Goal: Task Accomplishment & Management: Use online tool/utility

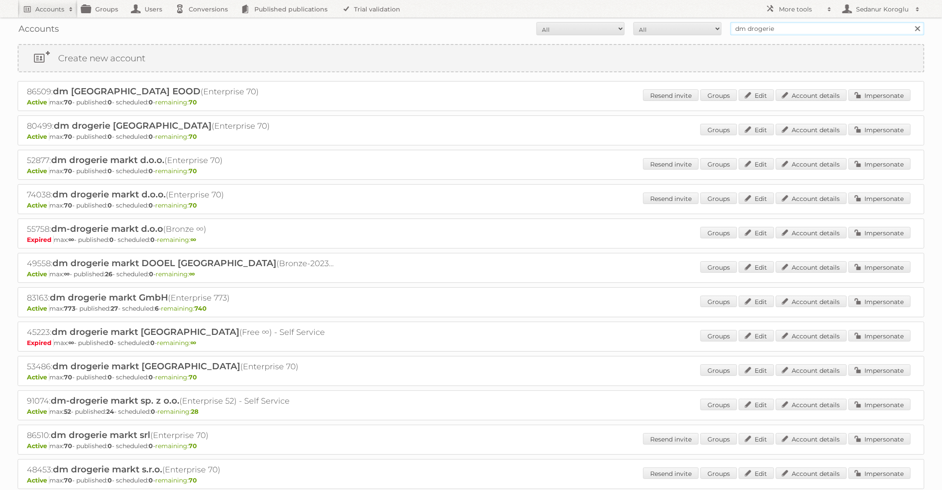
drag, startPoint x: 784, startPoint y: 33, endPoint x: 701, endPoint y: 22, distance: 83.3
click at [701, 23] on form "All Active Expired Pending All Paid Trials Self service dm drogerie Search" at bounding box center [471, 28] width 907 height 13
type input "Welkoop"
click at [911, 22] on input "Search" at bounding box center [917, 28] width 13 height 13
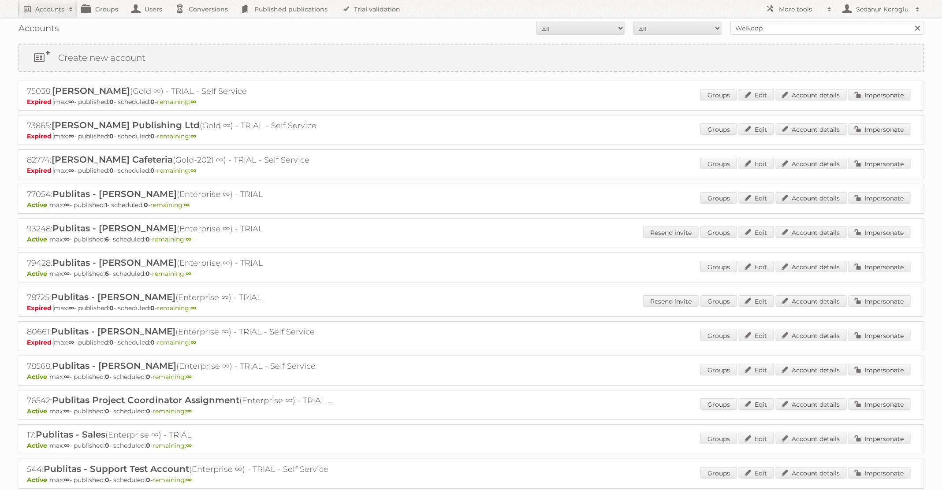
scroll to position [158, 0]
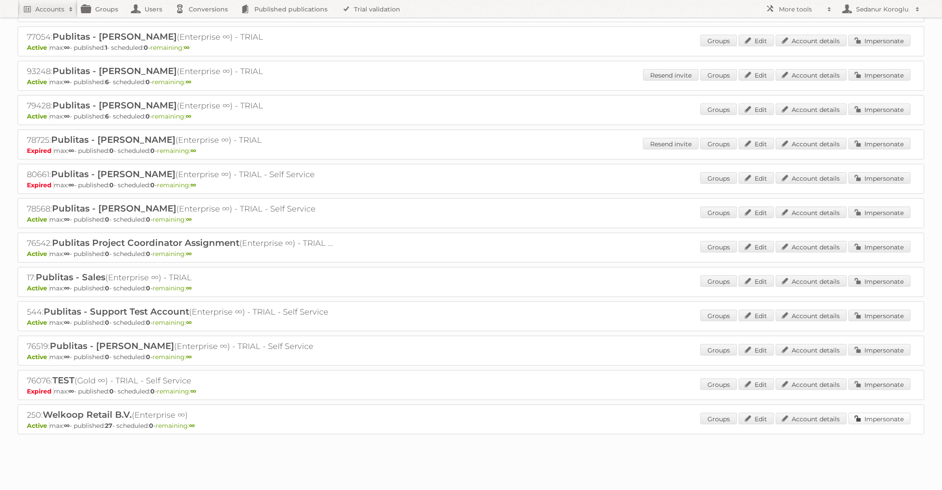
click at [880, 416] on link "Impersonate" at bounding box center [880, 418] width 62 height 11
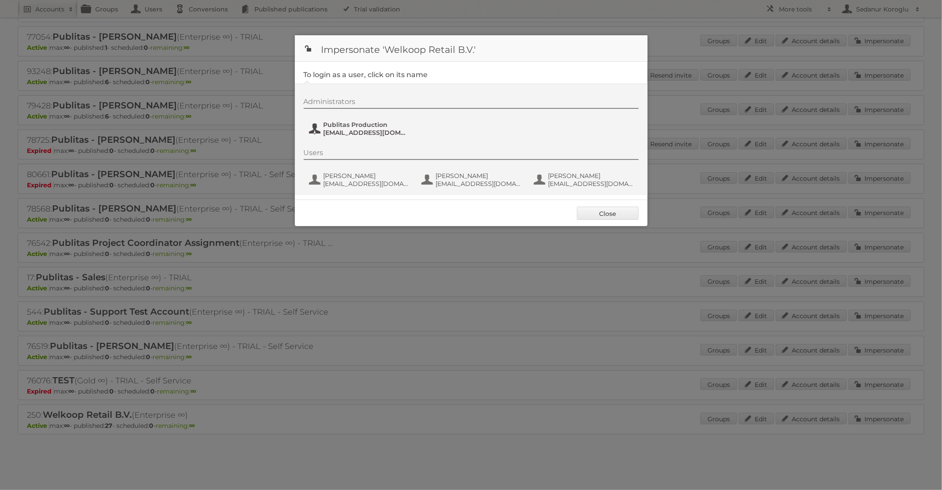
click at [375, 135] on span "[EMAIL_ADDRESS][DOMAIN_NAME]" at bounding box center [367, 133] width 86 height 8
